Goal: Task Accomplishment & Management: Use online tool/utility

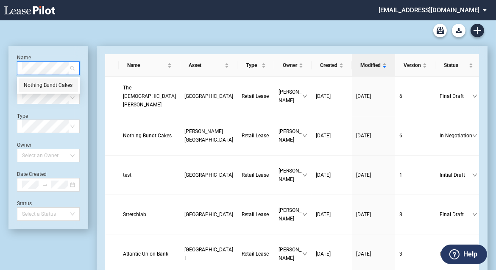
click at [59, 84] on div "Nothing Bundt Cakes" at bounding box center [48, 85] width 49 height 8
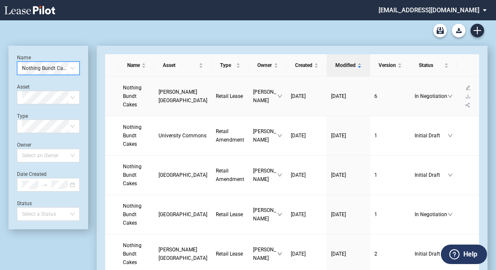
click at [138, 95] on span "Nothing Bundt Cakes" at bounding box center [132, 96] width 19 height 23
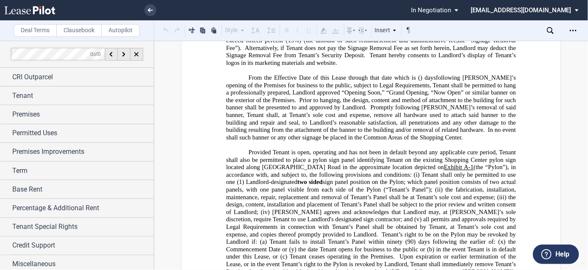
scroll to position [3290, 0]
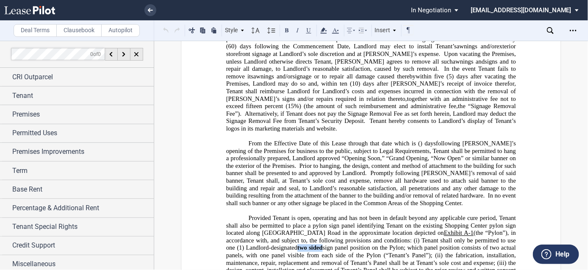
drag, startPoint x: 303, startPoint y: 180, endPoint x: 278, endPoint y: 180, distance: 25.0
click at [287, 33] on button at bounding box center [287, 30] width 10 height 10
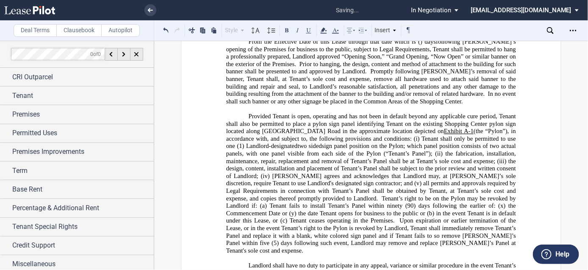
click at [327, 240] on span "(5) days following such event, Landlord may remove and replace Tenant’s Panel a…" at bounding box center [372, 247] width 292 height 14
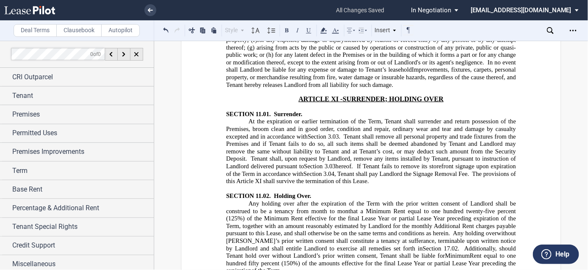
scroll to position [7971, 0]
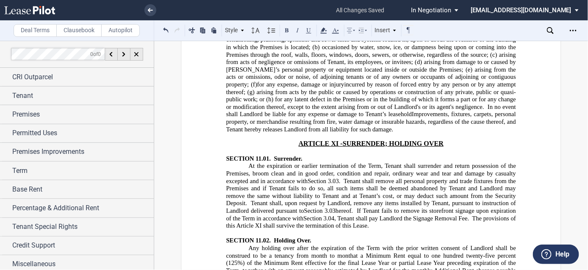
drag, startPoint x: 336, startPoint y: 138, endPoint x: 311, endPoint y: 137, distance: 24.6
drag, startPoint x: 351, startPoint y: 137, endPoint x: 311, endPoint y: 137, distance: 40.3
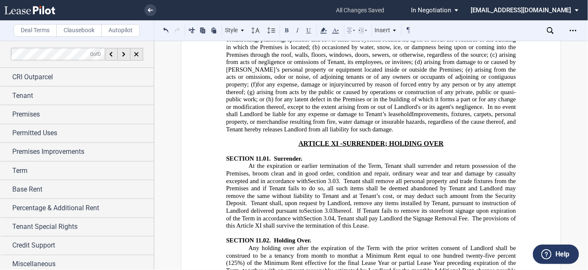
drag, startPoint x: 314, startPoint y: 165, endPoint x: 404, endPoint y: 131, distance: 95.7
drag, startPoint x: 406, startPoint y: 131, endPoint x: 481, endPoint y: 170, distance: 85.3
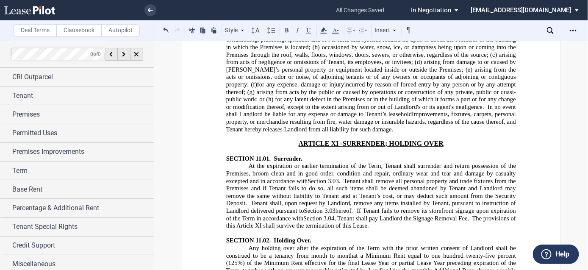
copy span "Notwithstanding the foregoing, Tenant may assign this Lease to a successor unde…"
click at [147, 8] on link at bounding box center [151, 10] width 12 height 12
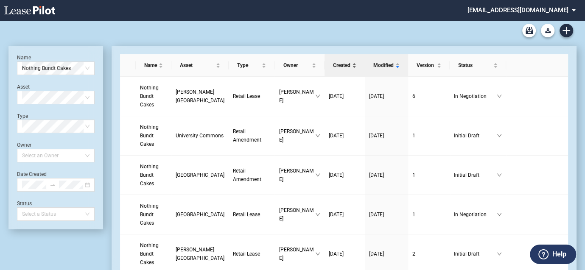
drag, startPoint x: 87, startPoint y: 67, endPoint x: 336, endPoint y: 56, distance: 249.2
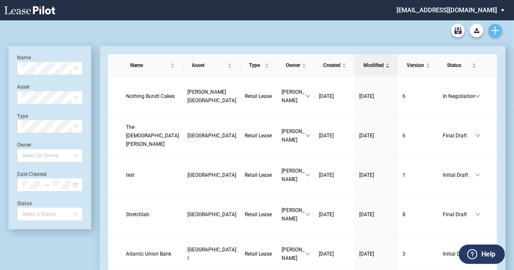
click at [494, 28] on icon "Create new document" at bounding box center [495, 31] width 8 height 8
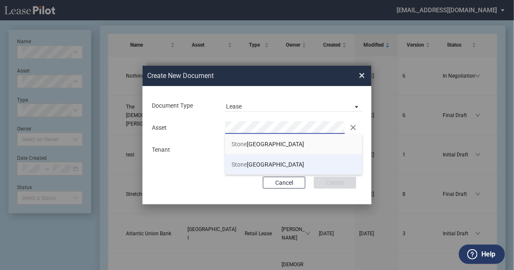
click at [252, 164] on span "Stone Ridge Plaza" at bounding box center [267, 164] width 73 height 7
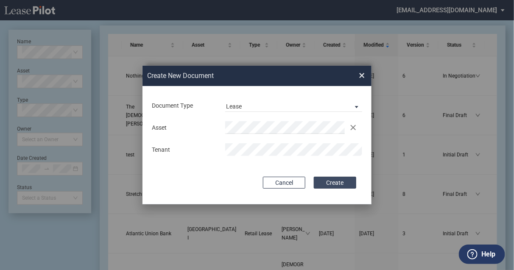
click at [336, 182] on button "Create" at bounding box center [335, 183] width 42 height 12
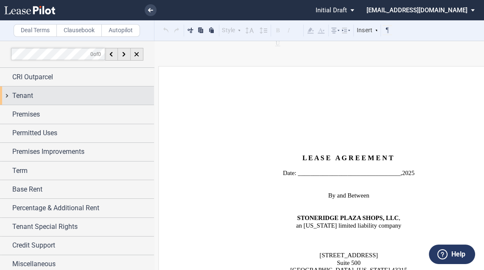
click at [62, 101] on div "Tenant" at bounding box center [77, 95] width 154 height 18
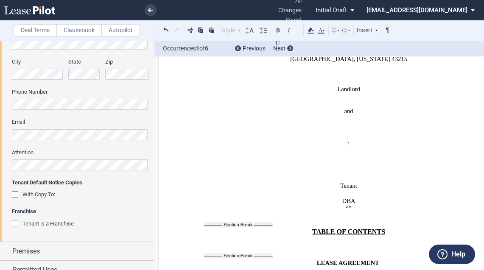
scroll to position [339, 0]
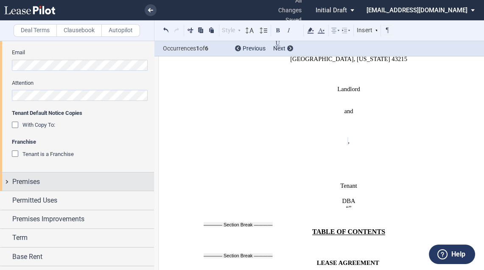
click at [43, 184] on div "Premises" at bounding box center [83, 182] width 142 height 10
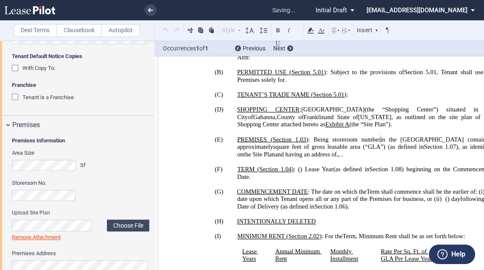
scroll to position [509, 0]
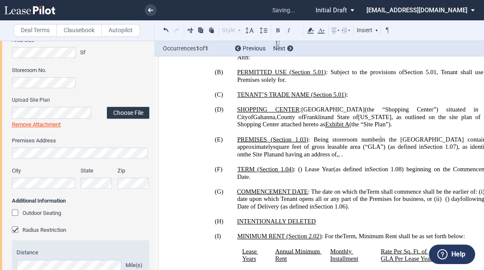
click at [133, 111] on label "Choose File" at bounding box center [128, 113] width 42 height 12
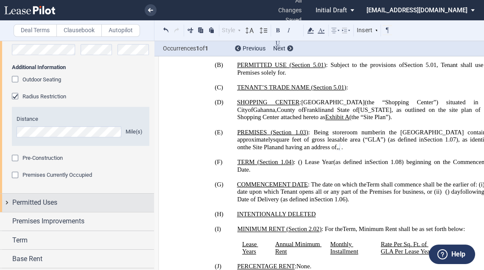
scroll to position [644, 0]
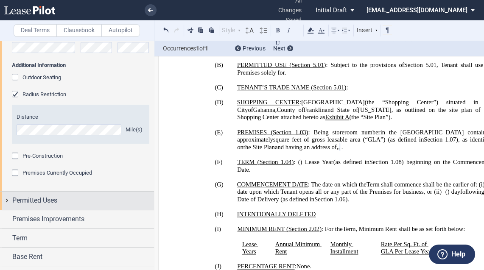
click at [78, 202] on div "Permitted Uses" at bounding box center [83, 200] width 142 height 10
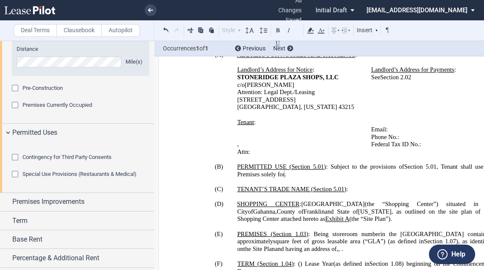
scroll to position [811, 0]
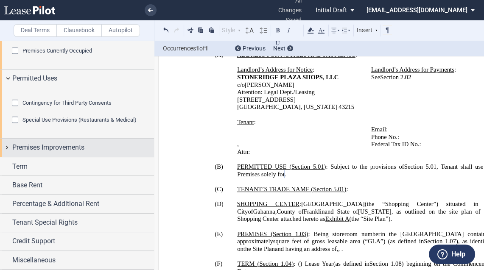
click at [84, 145] on span "Premises Improvements" at bounding box center [48, 147] width 72 height 10
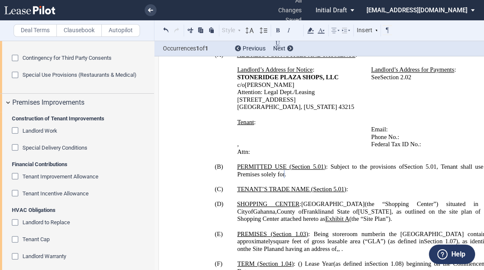
click at [65, 151] on span "Special Delivery Conditions" at bounding box center [54, 148] width 65 height 6
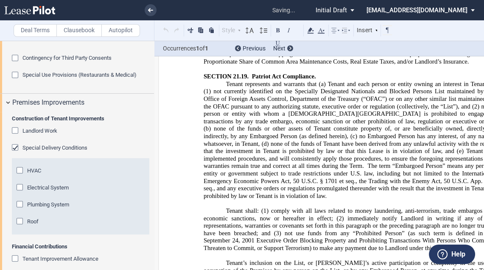
scroll to position [12825, 0]
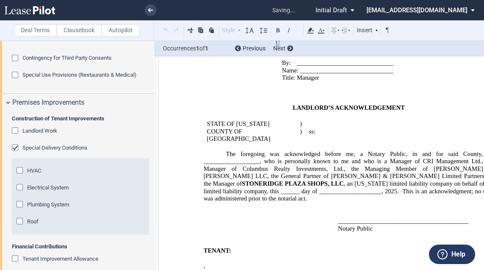
click at [25, 176] on div "HVAC" at bounding box center [21, 171] width 8 height 8
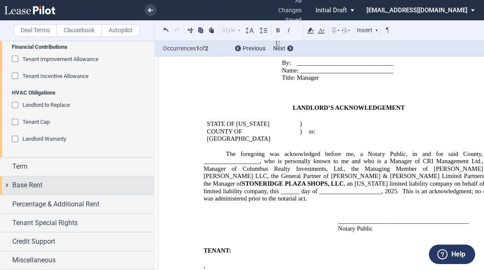
scroll to position [1015, 0]
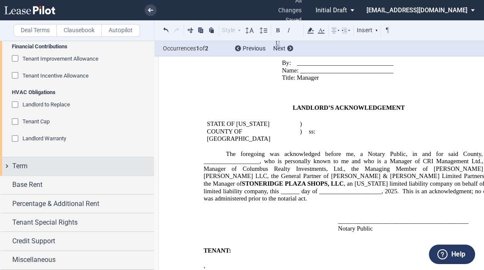
click at [28, 171] on span "Term" at bounding box center [19, 166] width 15 height 10
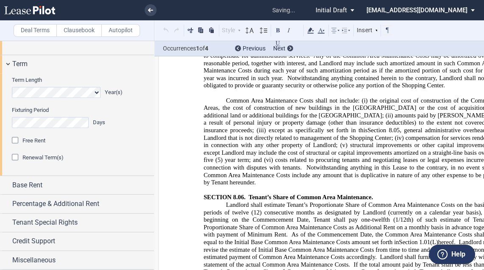
scroll to position [648, 0]
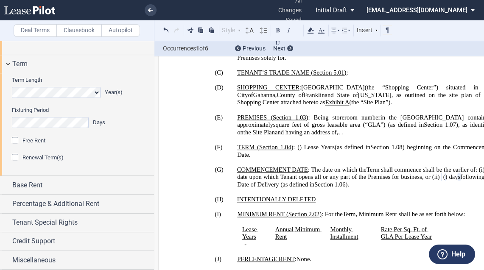
drag, startPoint x: 25, startPoint y: 200, endPoint x: 47, endPoint y: 206, distance: 22.5
click at [26, 161] on span "Renewal Term(s)" at bounding box center [42, 157] width 41 height 6
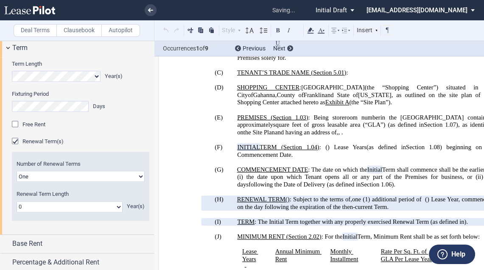
scroll to position [1233, 0]
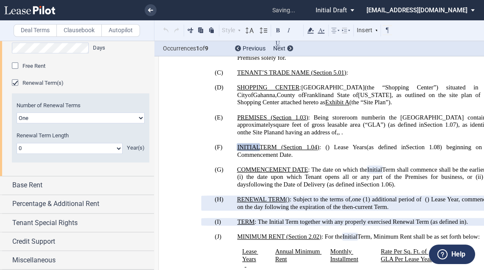
drag, startPoint x: 36, startPoint y: 149, endPoint x: 39, endPoint y: 152, distance: 4.6
click at [37, 149] on select "0 1 2 3 4 5 6 7 8 9 10 11 12 13 14 15 16 17 18 19 20" at bounding box center [70, 148] width 106 height 11
select select "number:5"
click at [17, 143] on select "0 1 2 3 4 5 6 7 8 9 10 11 12 13 14 15 16 17 18 19 20" at bounding box center [70, 148] width 106 height 11
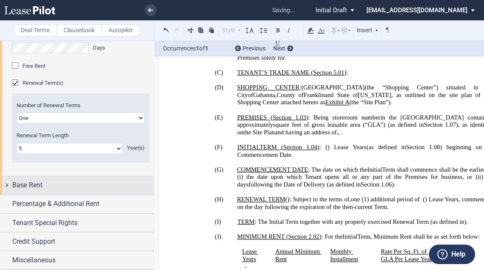
click at [64, 186] on div "Base Rent" at bounding box center [83, 185] width 142 height 10
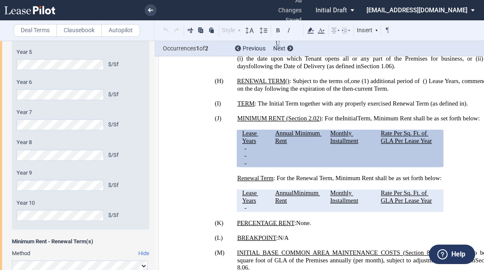
scroll to position [1539, 0]
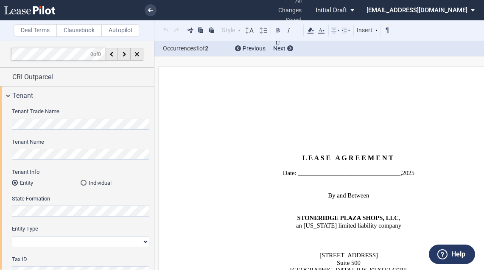
select select "number:5"
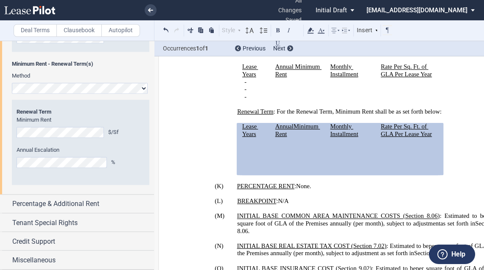
scroll to position [1725, 0]
drag, startPoint x: 74, startPoint y: 201, endPoint x: 84, endPoint y: 184, distance: 19.9
click at [74, 202] on span "Percentage & Additional Rent" at bounding box center [55, 204] width 87 height 10
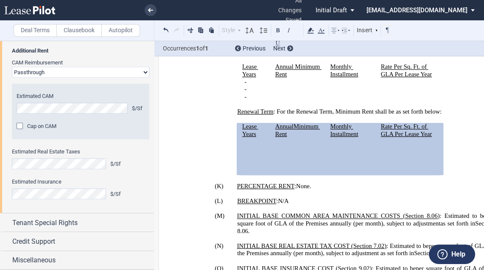
scroll to position [1894, 0]
click at [137, 78] on select "Passthrough Fixed" at bounding box center [80, 72] width 137 height 11
select select "fixed"
click at [12, 78] on select "Passthrough Fixed" at bounding box center [80, 72] width 137 height 11
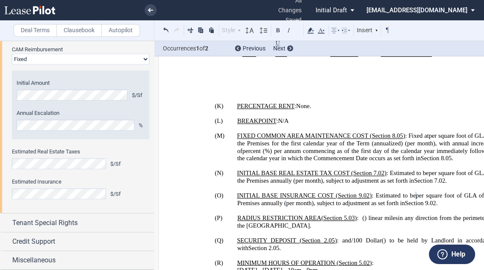
scroll to position [1936, 0]
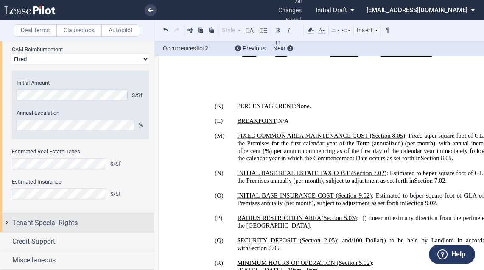
click at [95, 220] on div "Tenant Special Rights" at bounding box center [83, 223] width 142 height 10
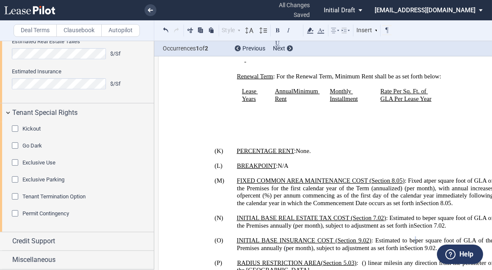
scroll to position [879, 0]
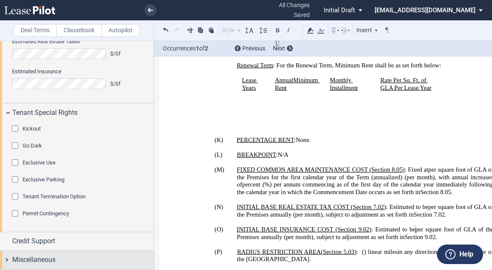
click at [52, 258] on span "Miscellaneous" at bounding box center [33, 260] width 43 height 10
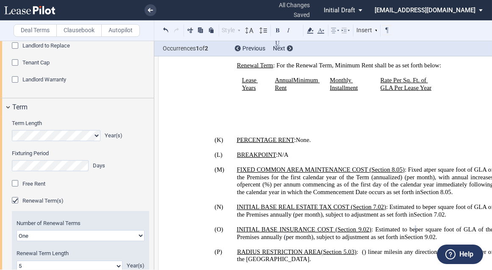
scroll to position [980, 0]
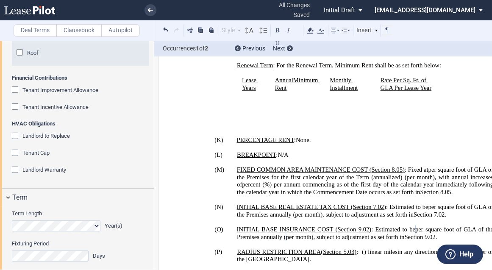
click at [48, 156] on span "Tenant Cap" at bounding box center [35, 153] width 27 height 6
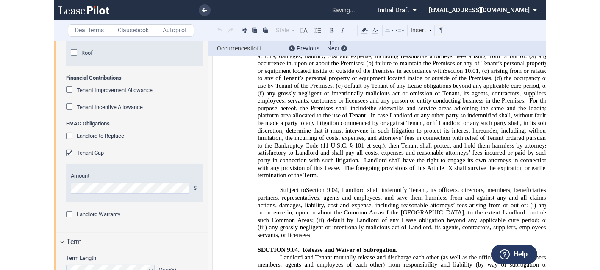
scroll to position [6294, 0]
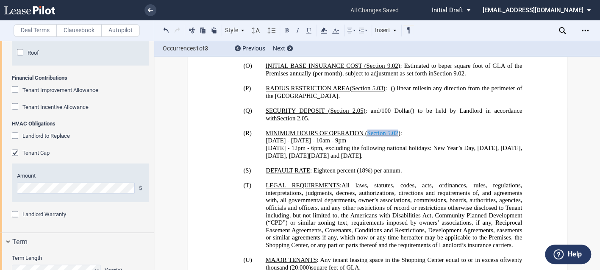
scroll to position [1048, 0]
click at [298, 145] on span "12pm" at bounding box center [298, 148] width 14 height 7
click at [338, 138] on span "9pm" at bounding box center [340, 141] width 11 height 7
click at [14, 95] on div "Tenant Improvement Allowance" at bounding box center [16, 90] width 8 height 8
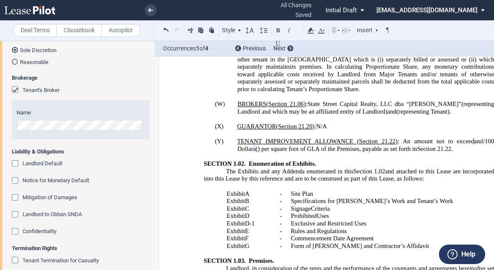
scroll to position [2269, 0]
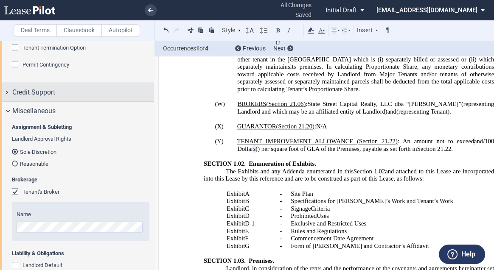
click at [37, 98] on span "Credit Support" at bounding box center [33, 92] width 43 height 10
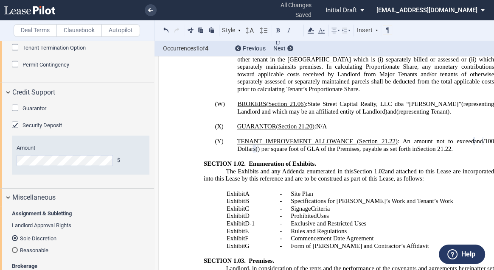
scroll to position [2337, 0]
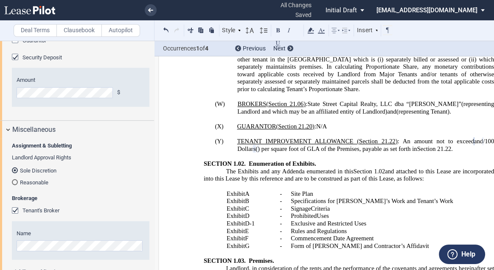
click at [40, 44] on span "Guarantor" at bounding box center [34, 40] width 24 height 6
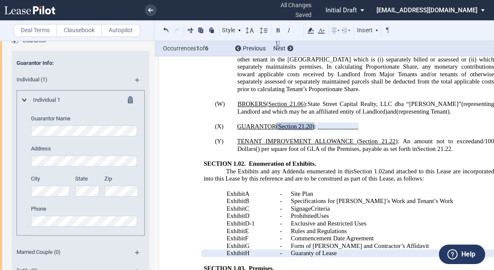
drag, startPoint x: 151, startPoint y: 218, endPoint x: 150, endPoint y: 100, distance: 117.4
click at [150, 100] on div "Guarantor Guarantor Info: Individual (1) Individual 1 Guarantor Name Address Ci…" at bounding box center [77, 227] width 154 height 388
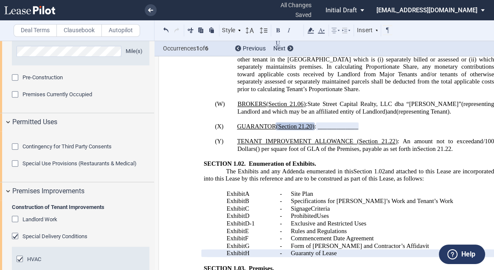
scroll to position [674, 0]
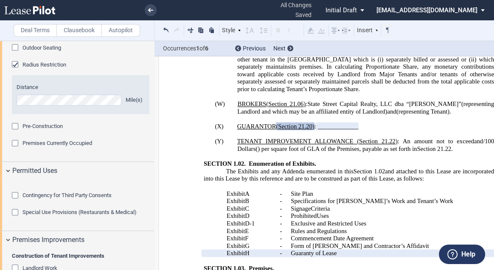
click at [0, 198] on html ".bocls-1{fill:#26354a;fill-rule:evenodd} Loading... × all changes saved Pending…" at bounding box center [247, 135] width 494 height 270
click at [153, 10] on link at bounding box center [151, 10] width 12 height 12
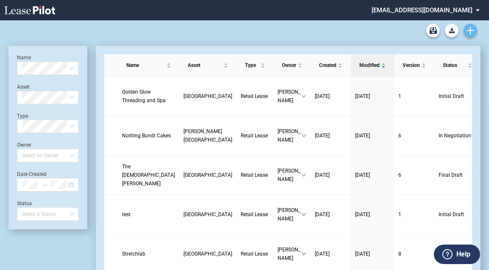
click at [471, 28] on icon "Create new document" at bounding box center [471, 31] width 8 height 8
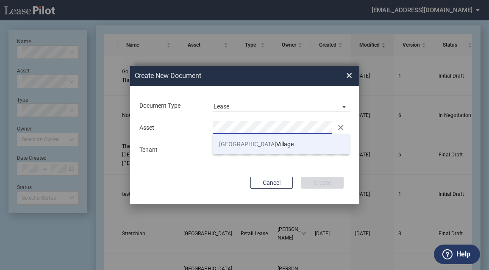
click at [250, 146] on span "Stone Creek" at bounding box center [247, 144] width 57 height 7
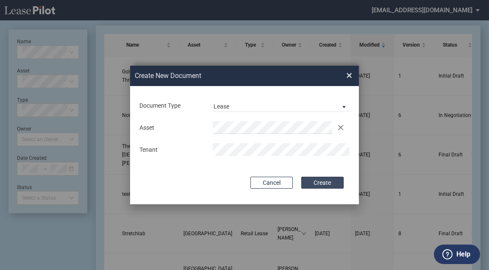
click at [326, 184] on button "Create" at bounding box center [322, 183] width 42 height 12
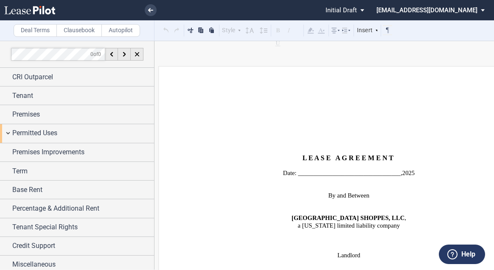
drag, startPoint x: 0, startPoint y: 0, endPoint x: 47, endPoint y: 134, distance: 142.1
click at [48, 133] on span "Permitted Uses" at bounding box center [34, 133] width 45 height 10
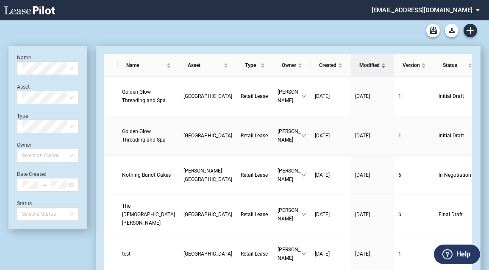
click at [134, 144] on link "Golden Glow Threading and Spa" at bounding box center [148, 135] width 53 height 17
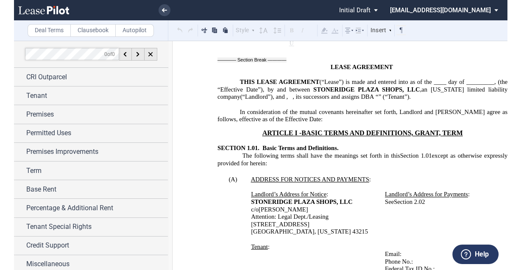
scroll to position [577, 0]
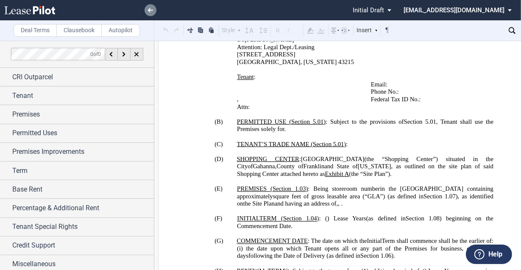
click at [153, 5] on link at bounding box center [151, 10] width 12 height 12
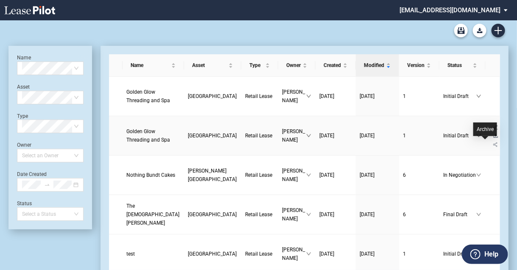
click at [493, 138] on icon "download" at bounding box center [495, 135] width 5 height 5
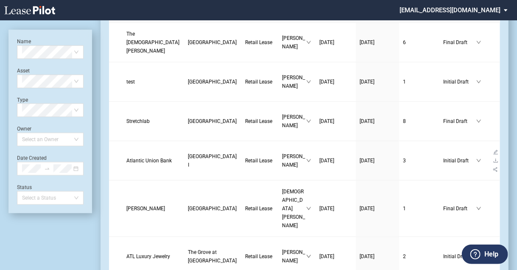
scroll to position [136, 0]
